Goal: Find specific page/section: Find specific page/section

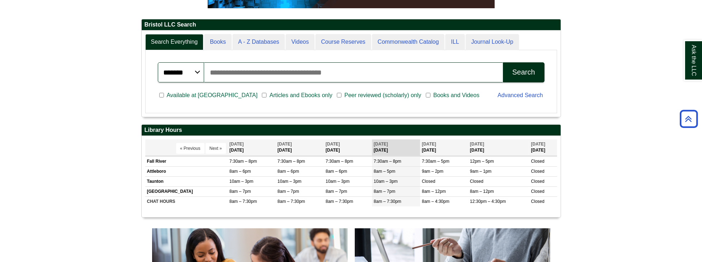
scroll to position [205, 0]
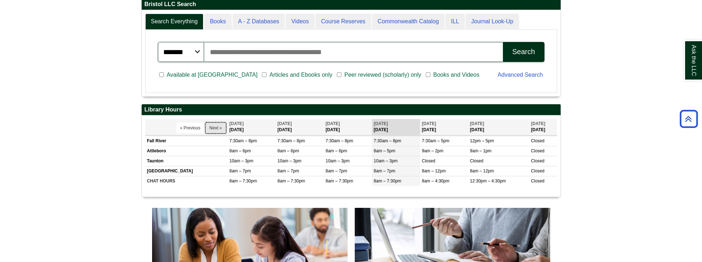
click at [217, 124] on button "Next »" at bounding box center [216, 128] width 20 height 11
click at [216, 127] on button "Next »" at bounding box center [216, 128] width 20 height 11
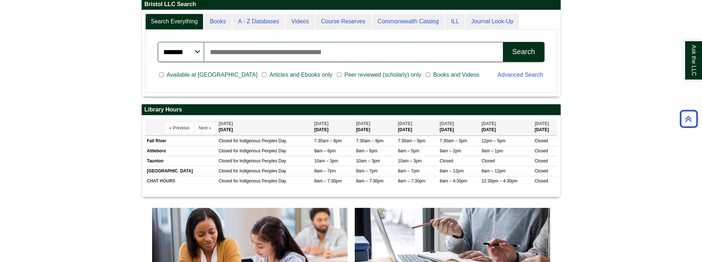
click at [217, 127] on th "[DATE] [DATE]" at bounding box center [264, 127] width 95 height 16
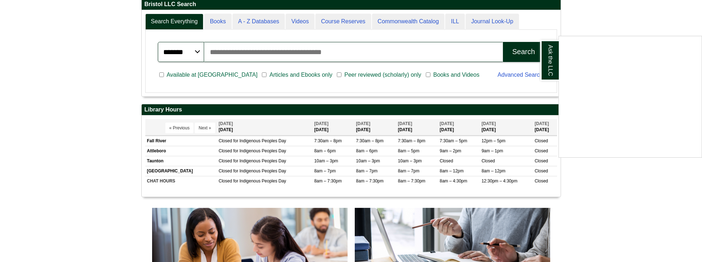
click at [216, 127] on div "Ask the LLC" at bounding box center [351, 131] width 702 height 262
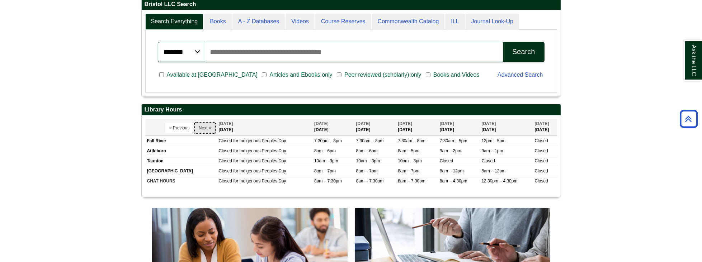
click at [205, 126] on button "Next »" at bounding box center [205, 128] width 20 height 11
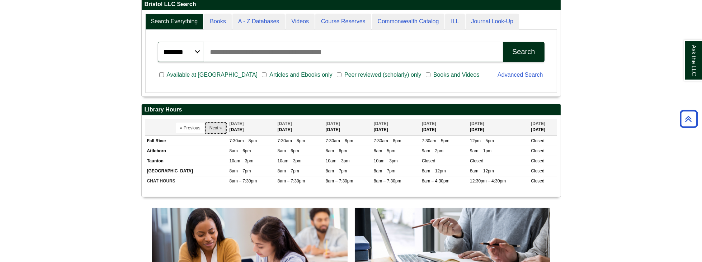
click at [206, 126] on button "Next »" at bounding box center [216, 128] width 20 height 11
click at [208, 126] on button "Next »" at bounding box center [216, 128] width 20 height 11
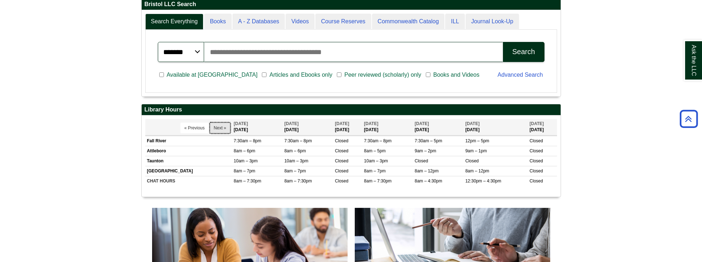
click at [210, 126] on button "Next »" at bounding box center [220, 128] width 20 height 11
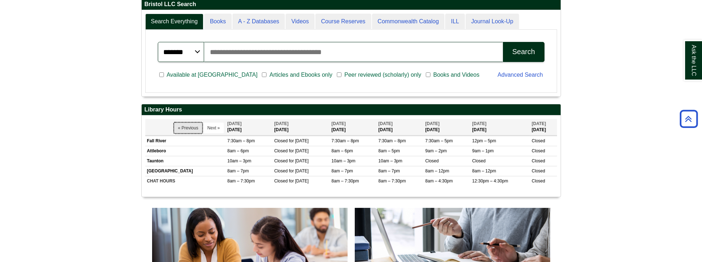
click at [191, 126] on button "« Previous" at bounding box center [188, 128] width 28 height 11
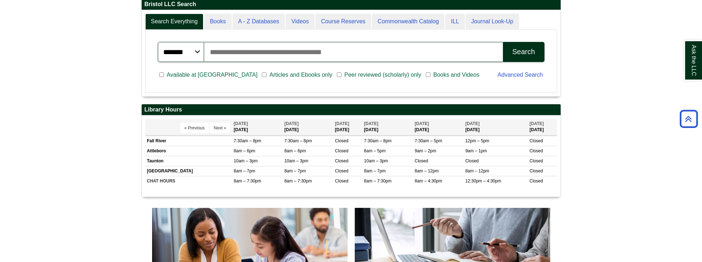
scroll to position [86, 419]
